Goal: Task Accomplishment & Management: Manage account settings

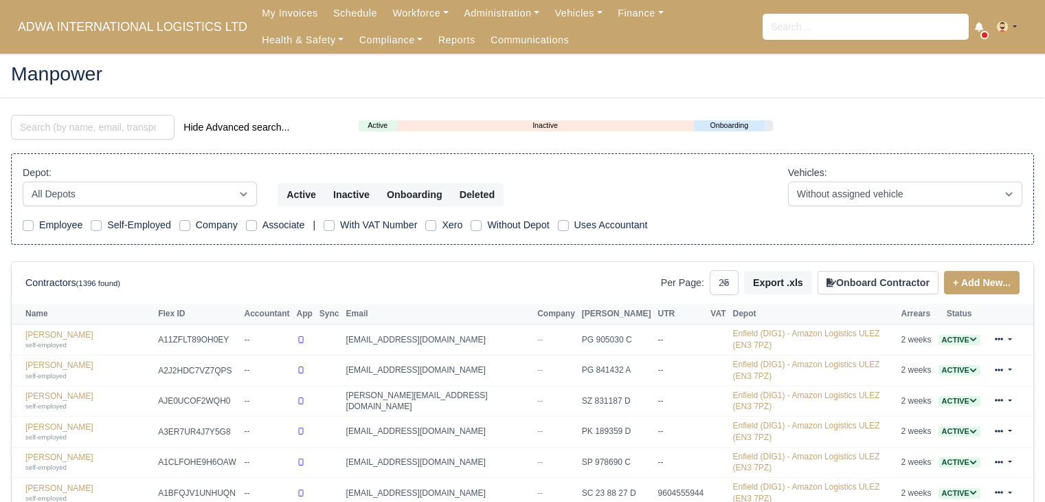
select select "25"
click at [633, 8] on link "Finance" at bounding box center [640, 13] width 61 height 27
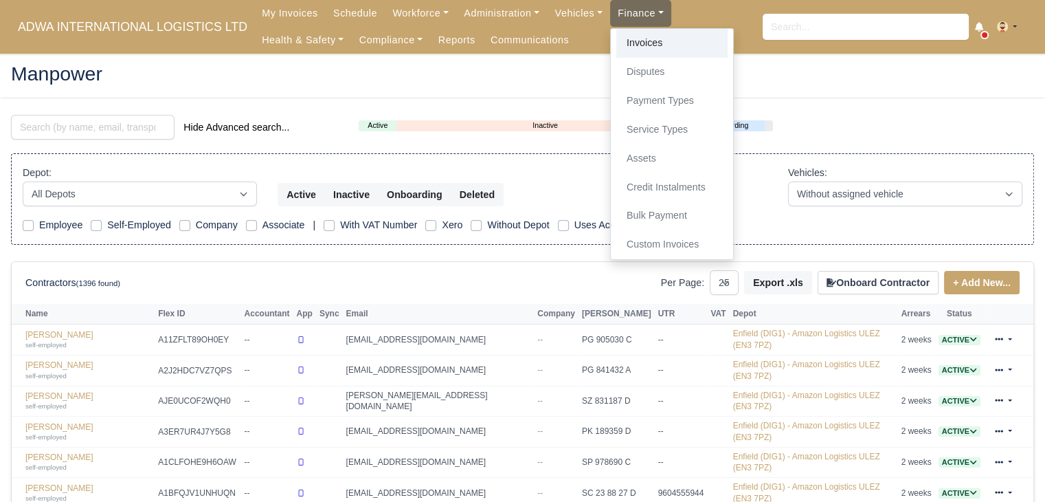
click at [617, 42] on link "Invoices" at bounding box center [672, 43] width 111 height 29
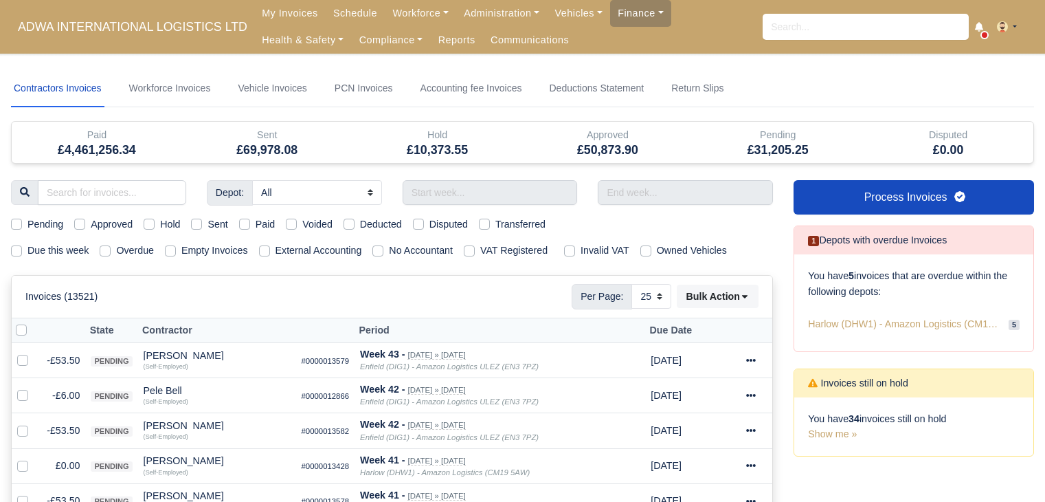
select select "25"
click at [47, 247] on label "Due this week" at bounding box center [57, 251] width 61 height 16
click at [22, 247] on input "Due this week" at bounding box center [16, 248] width 11 height 11
checkbox input "true"
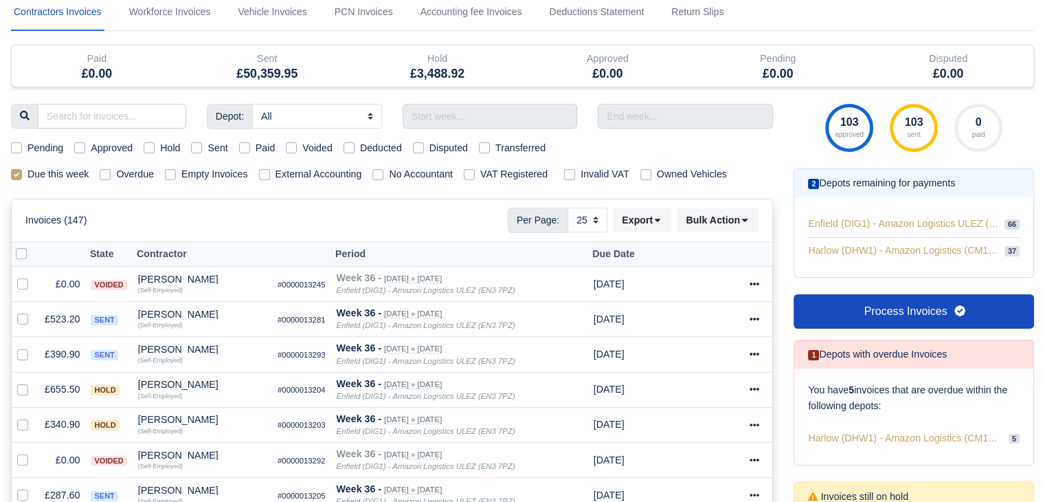
scroll to position [79, 0]
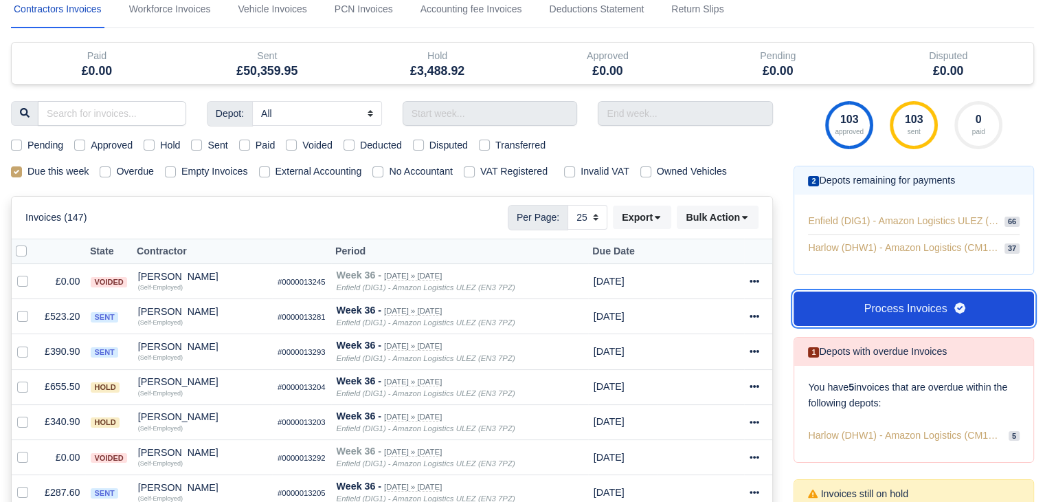
click at [866, 298] on link "Process Invoices" at bounding box center [914, 308] width 241 height 34
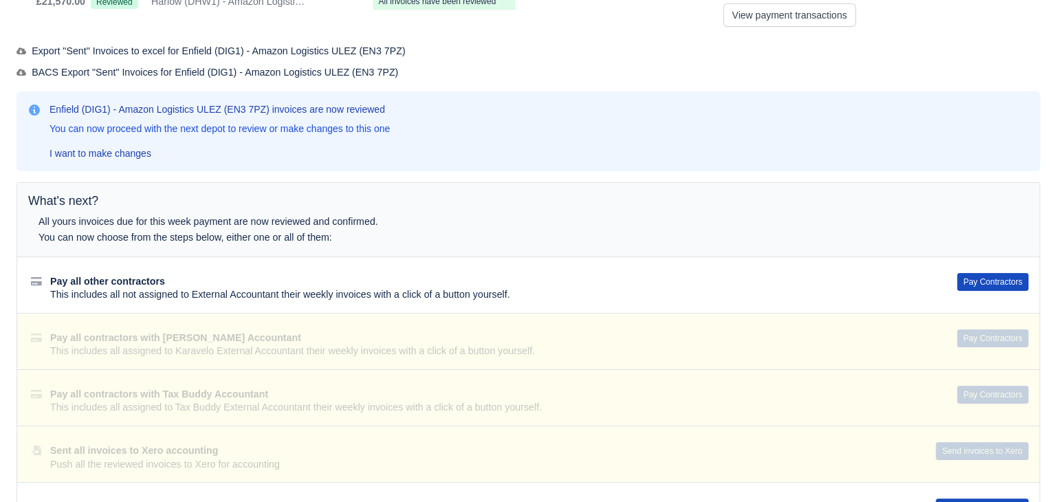
scroll to position [156, 0]
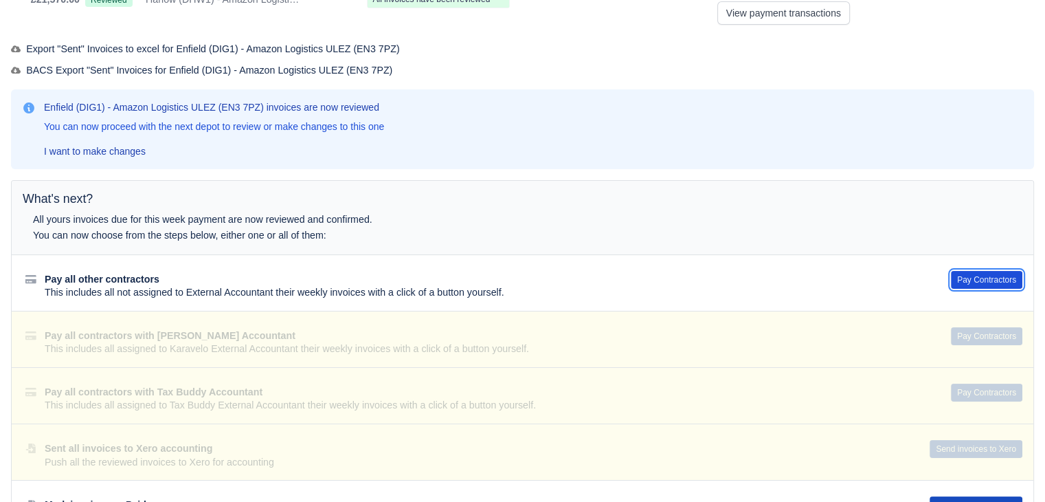
click at [975, 282] on button "Pay Contractors" at bounding box center [986, 280] width 71 height 18
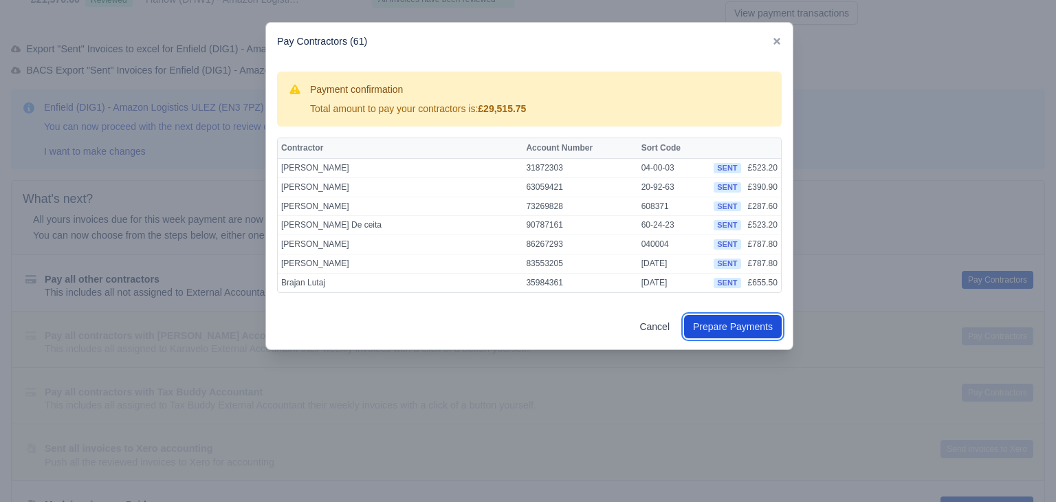
click at [751, 332] on button "Prepare Payments" at bounding box center [733, 326] width 98 height 23
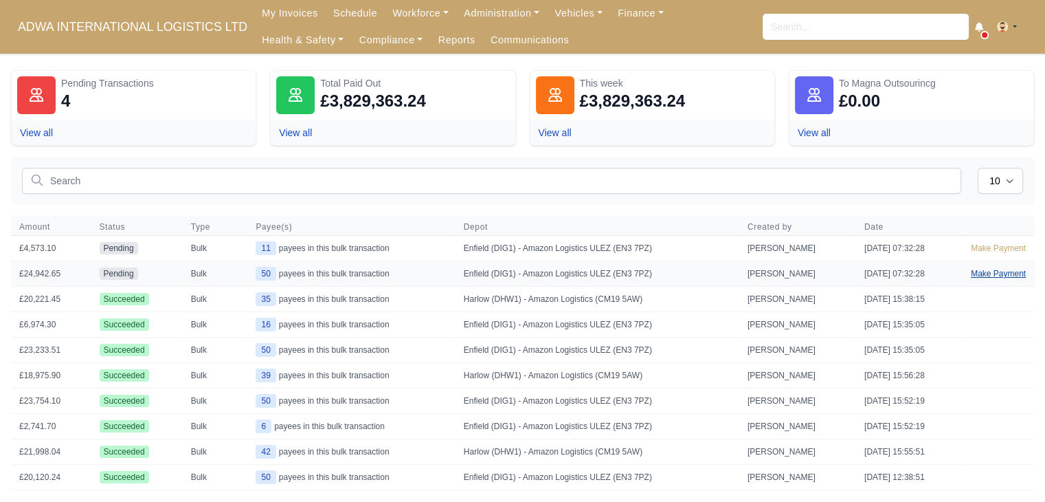
click at [999, 269] on link "Make Payment" at bounding box center [998, 273] width 71 height 25
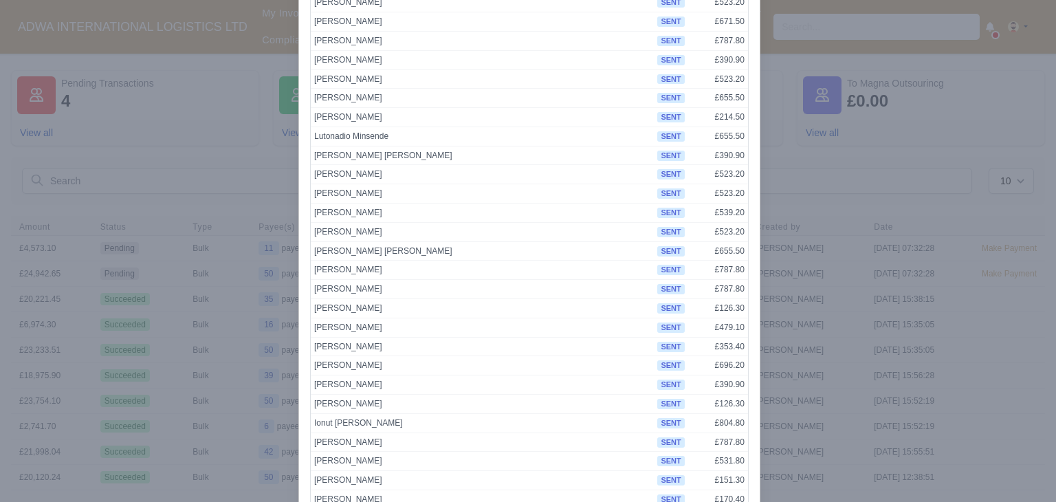
scroll to position [712, 0]
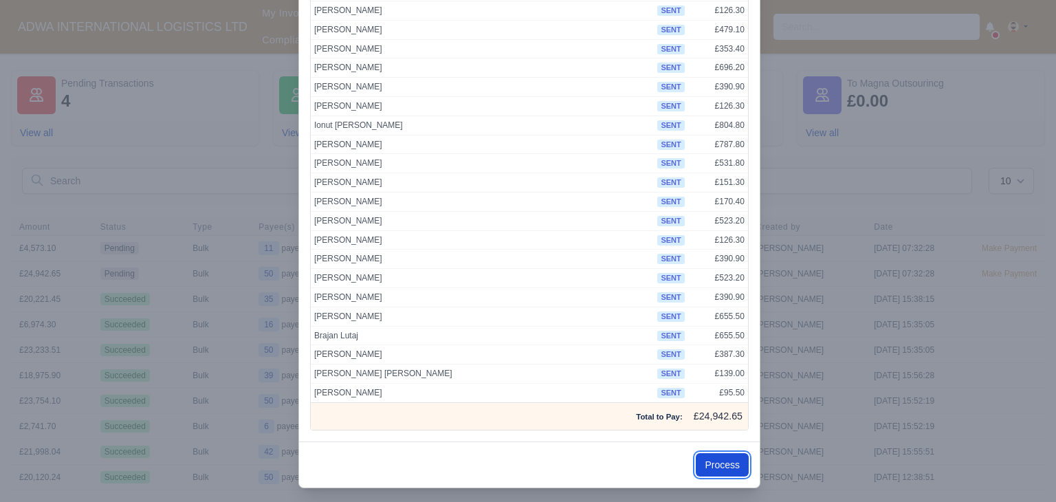
click at [711, 455] on button "Process" at bounding box center [722, 464] width 53 height 23
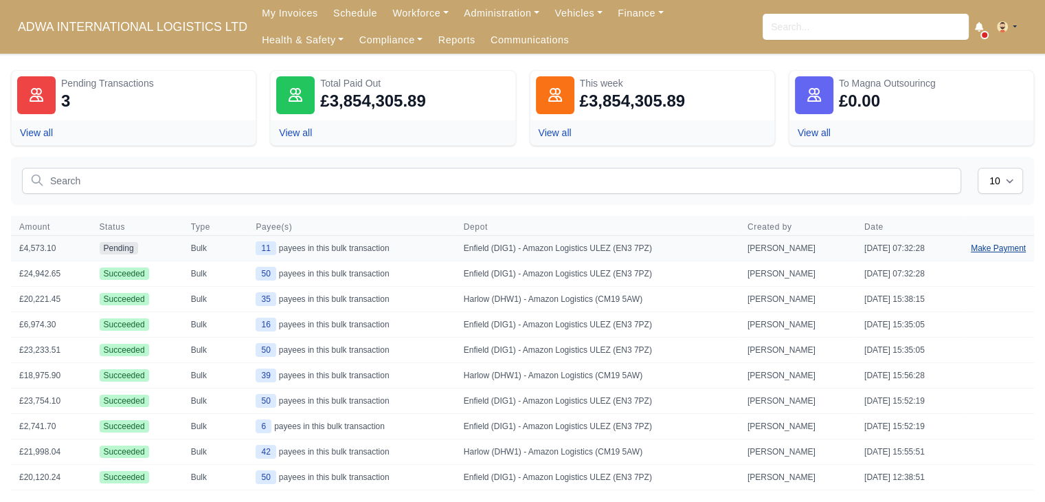
click at [972, 247] on link "Make Payment" at bounding box center [998, 248] width 71 height 25
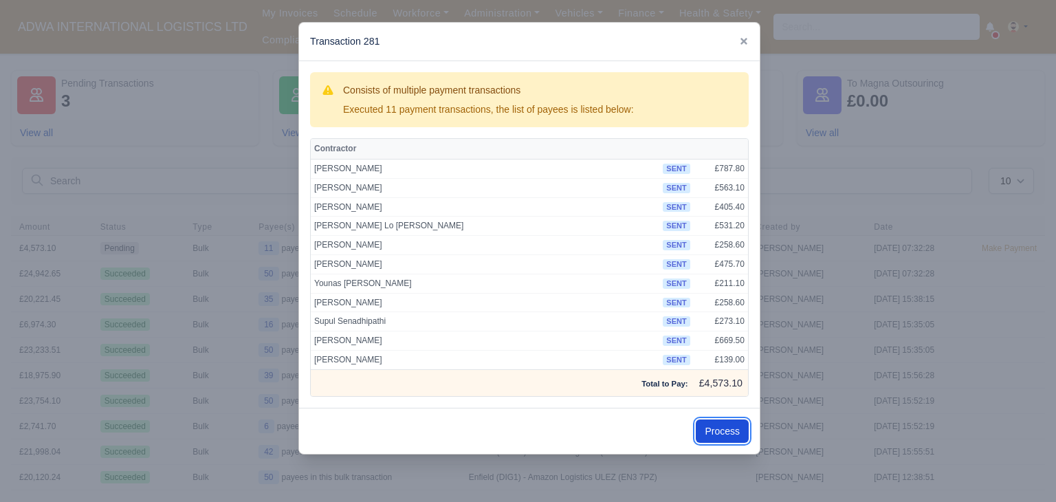
click at [728, 434] on button "Process" at bounding box center [722, 430] width 53 height 23
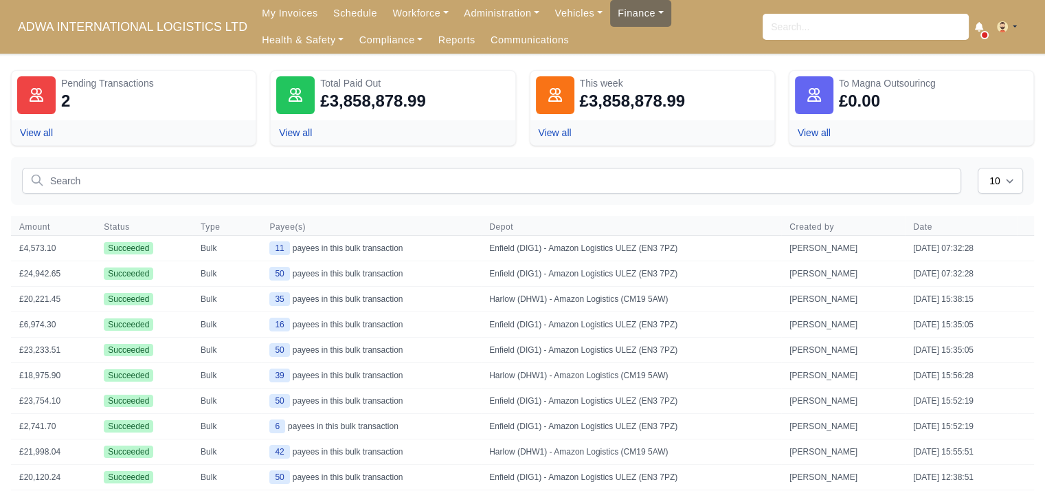
click at [610, 12] on link "Finance" at bounding box center [640, 13] width 61 height 27
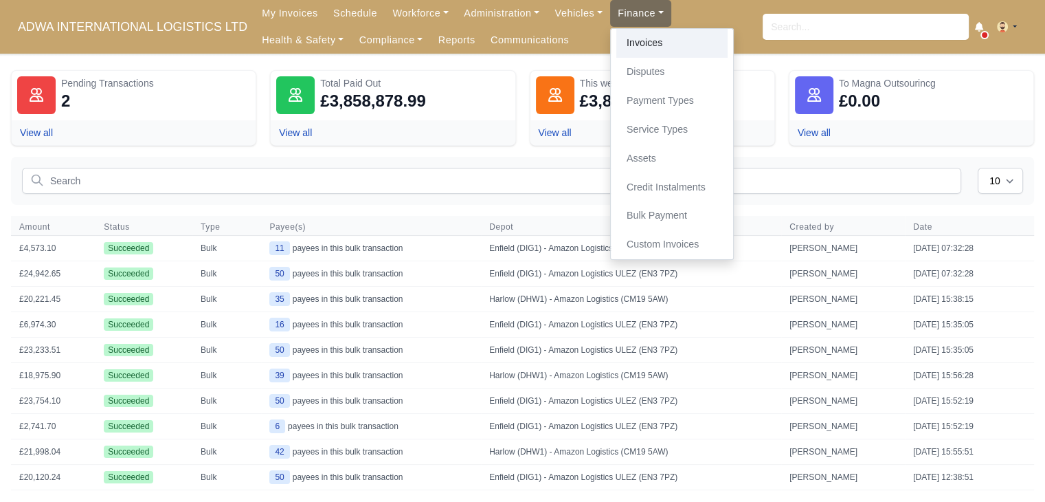
click at [617, 45] on link "Invoices" at bounding box center [672, 43] width 111 height 29
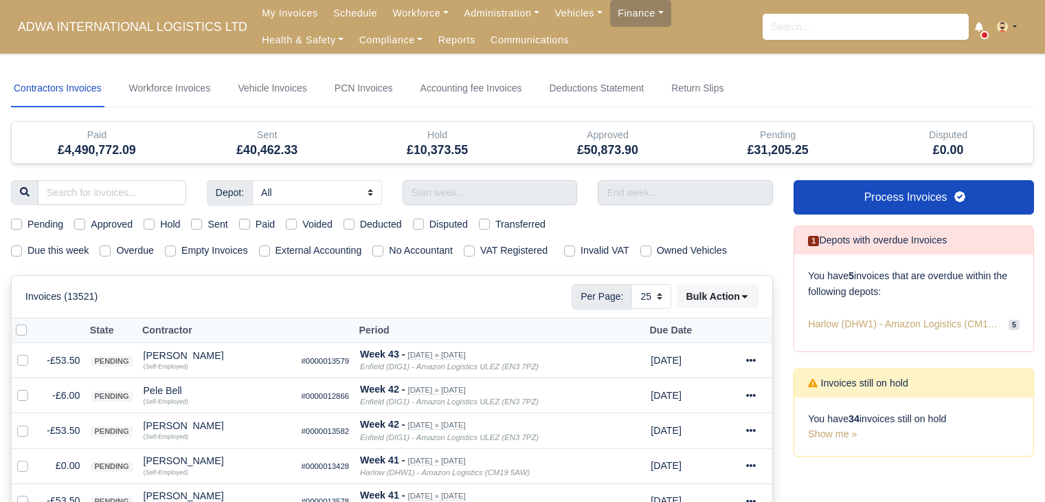
select select "25"
click at [73, 243] on label "Due this week" at bounding box center [57, 251] width 61 height 16
click at [22, 243] on input "Due this week" at bounding box center [16, 248] width 11 height 11
checkbox input "true"
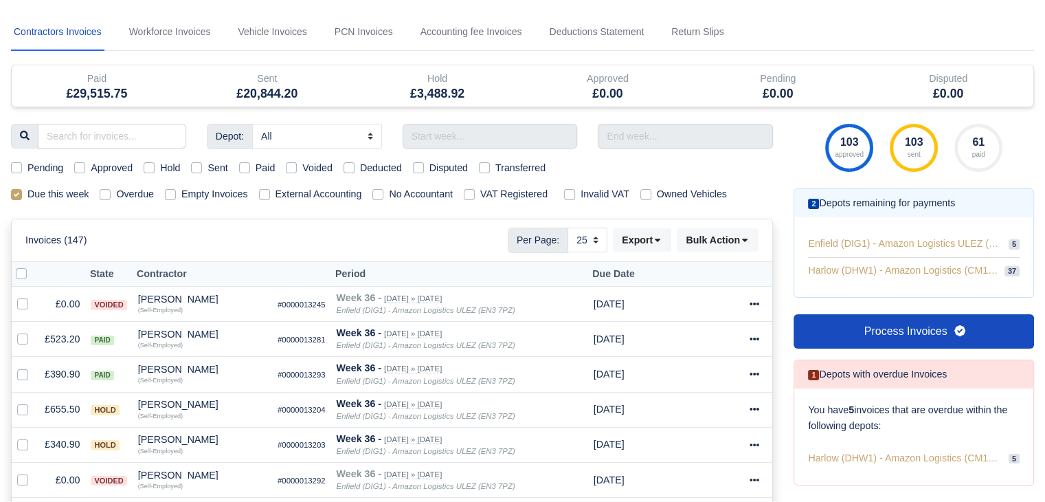
scroll to position [58, 0]
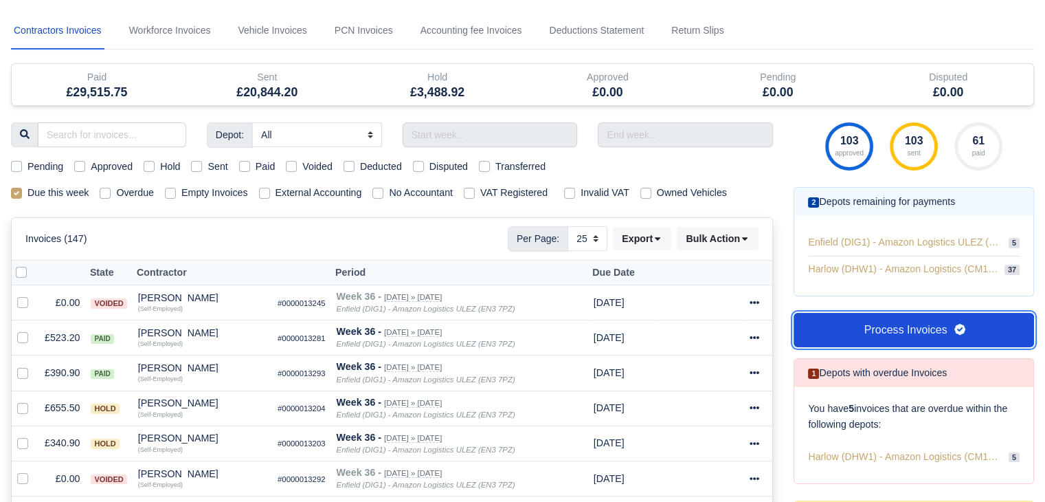
click at [884, 331] on link "Process Invoices" at bounding box center [914, 330] width 241 height 34
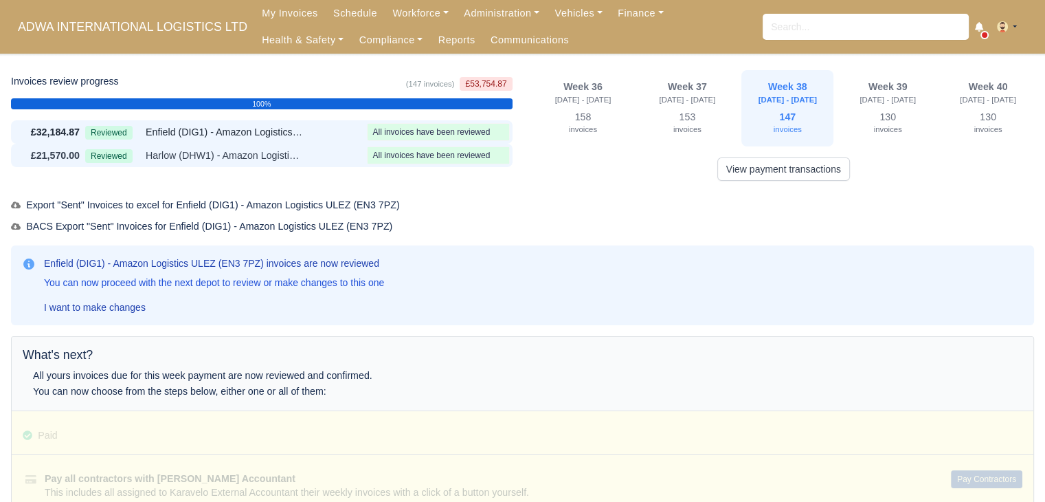
click at [324, 155] on div "Reviewed Harlow (DHW1) - Amazon Logistics (CM19 5AW)" at bounding box center [223, 156] width 276 height 16
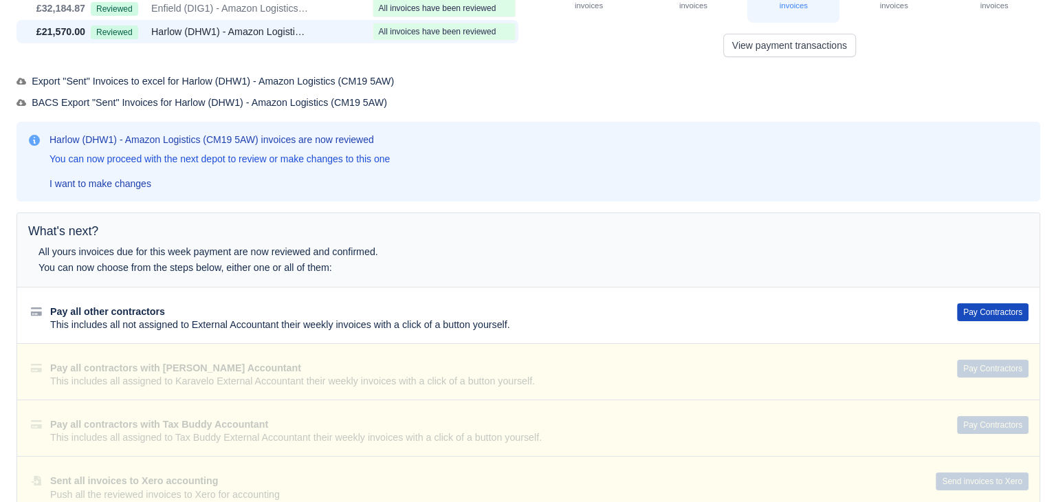
scroll to position [131, 0]
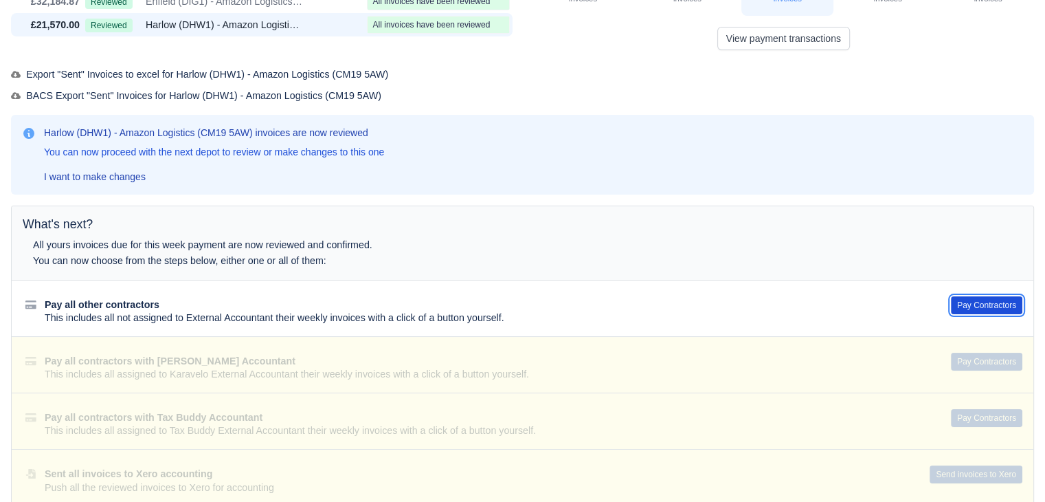
click at [975, 308] on button "Pay Contractors" at bounding box center [986, 305] width 71 height 18
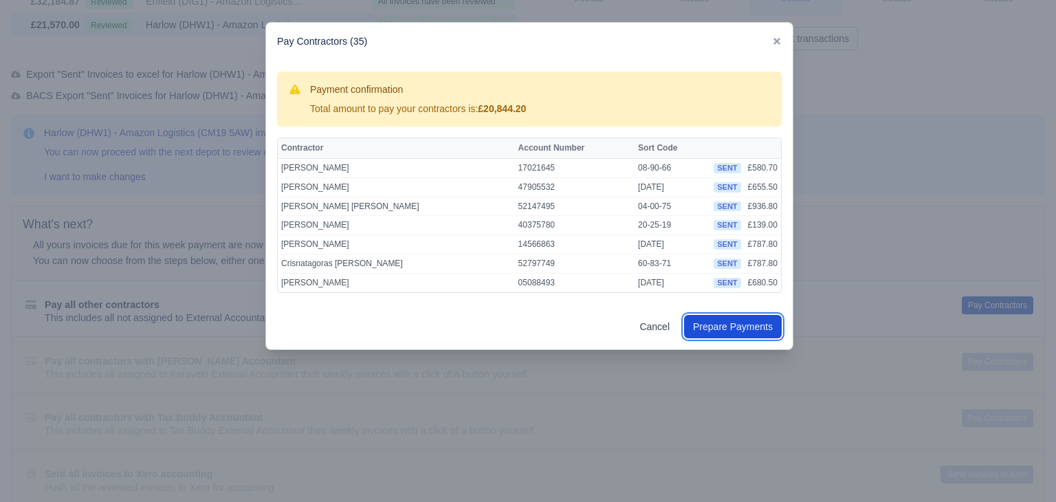
click at [754, 336] on button "Prepare Payments" at bounding box center [733, 326] width 98 height 23
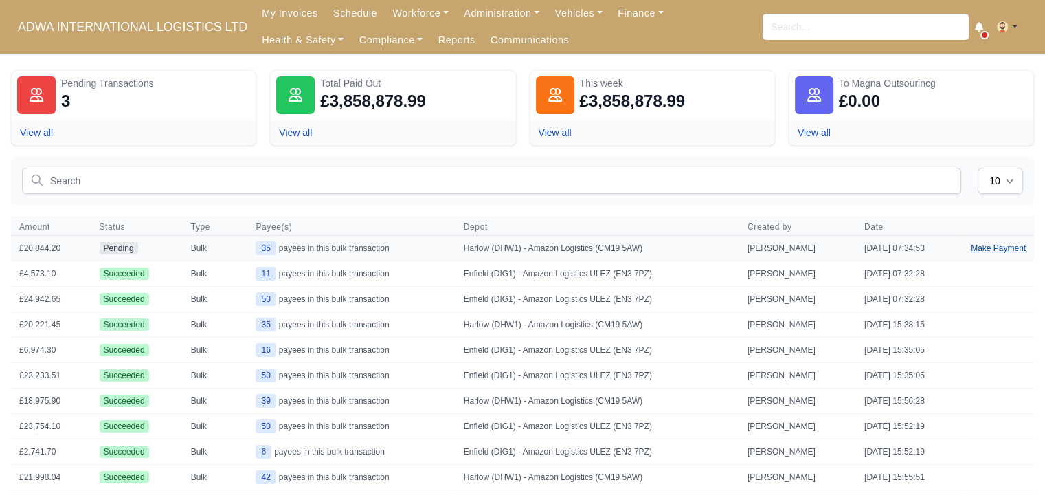
click at [998, 254] on link "Make Payment" at bounding box center [998, 248] width 71 height 25
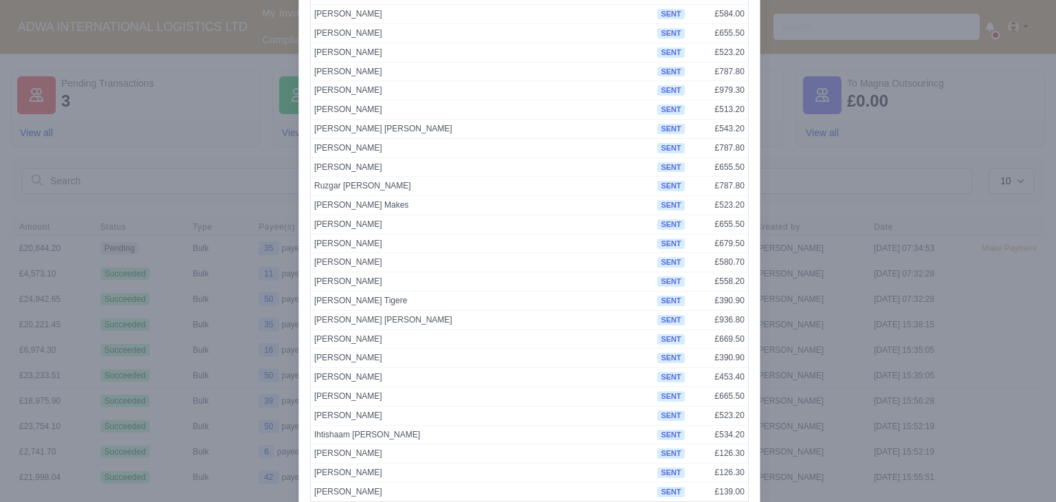
scroll to position [428, 0]
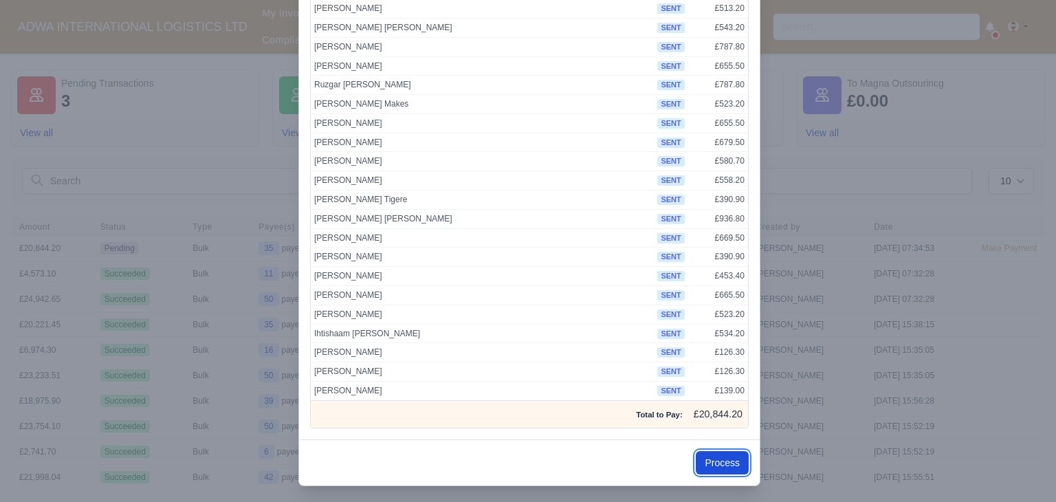
click at [707, 452] on button "Process" at bounding box center [722, 462] width 53 height 23
